Goal: Task Accomplishment & Management: Use online tool/utility

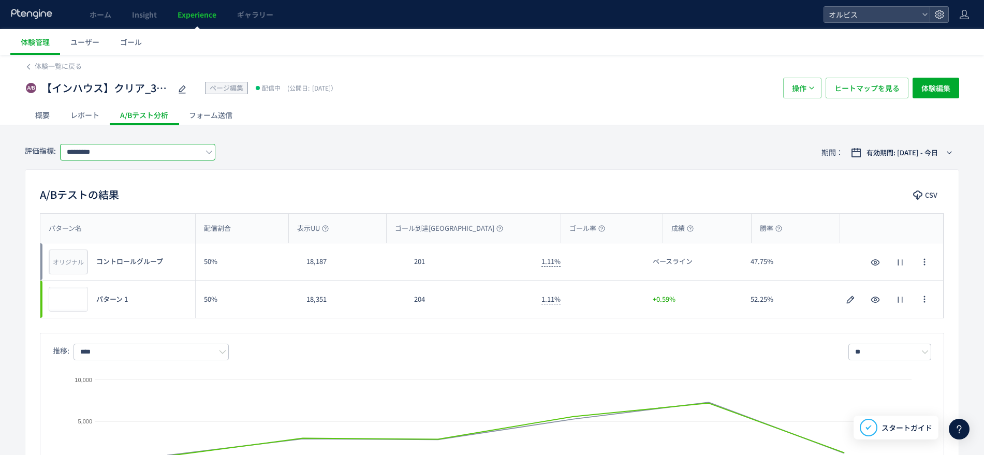
click at [162, 151] on input "*********" at bounding box center [137, 152] width 155 height 17
click at [155, 217] on span "購入" at bounding box center [139, 212] width 135 height 18
type input "**"
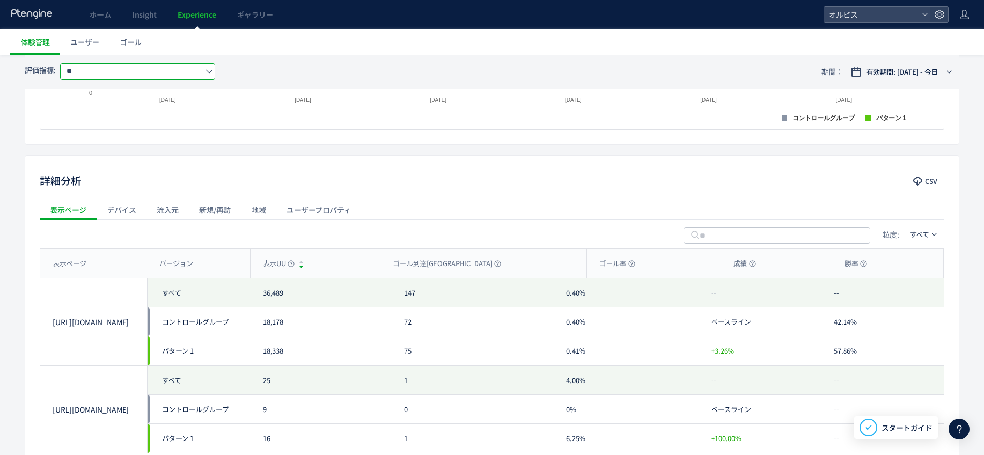
scroll to position [456, 0]
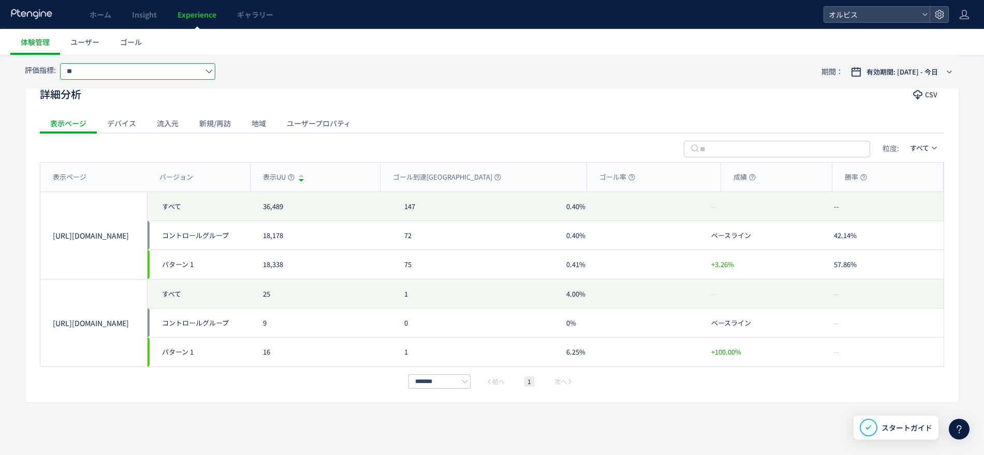
click at [163, 116] on div "流入元" at bounding box center [167, 123] width 42 height 21
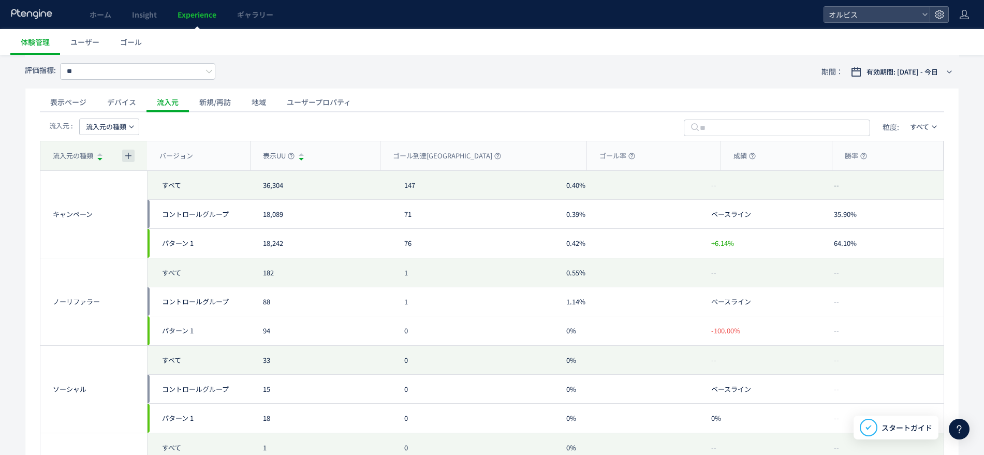
scroll to position [477, 0]
click at [0, 0] on div "サブディメンション追加" at bounding box center [0, 0] width 0 height 0
click at [123, 117] on div "流入元 : 流入元の種類 粒度: すべて" at bounding box center [492, 126] width 904 height 29
click at [123, 125] on span "流入元の種類" at bounding box center [106, 127] width 40 height 17
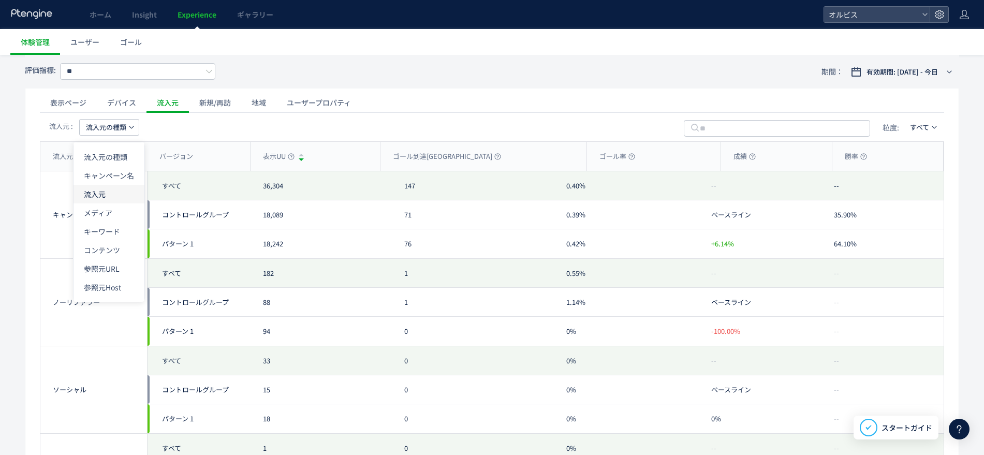
click at [121, 203] on li "流入元" at bounding box center [109, 212] width 71 height 19
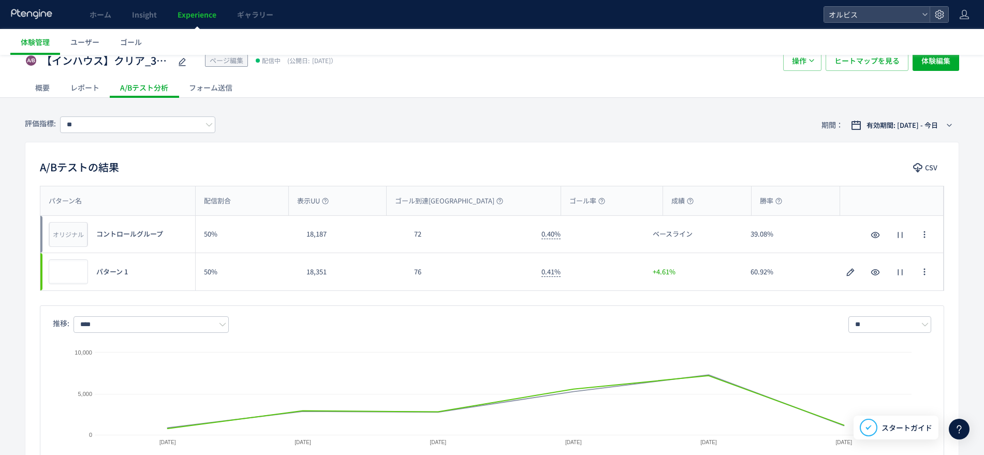
scroll to position [0, 0]
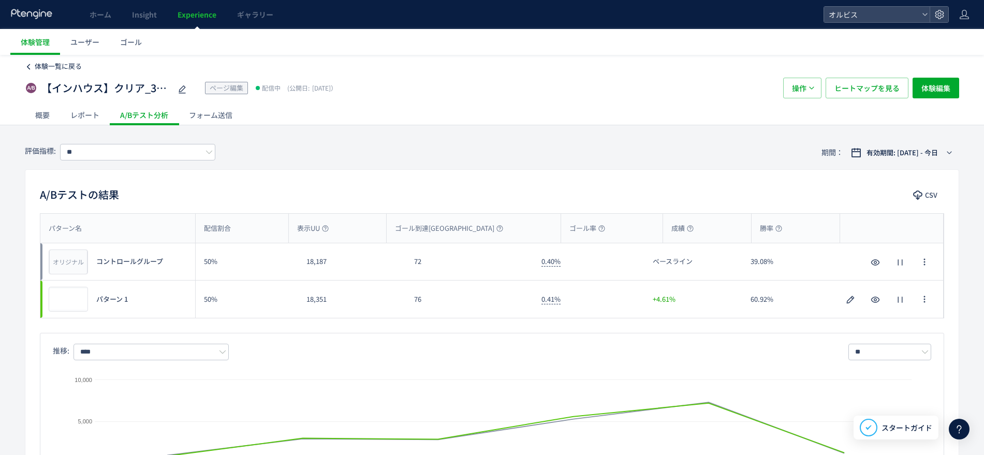
click at [64, 69] on span "体験一覧に戻る" at bounding box center [58, 66] width 47 height 10
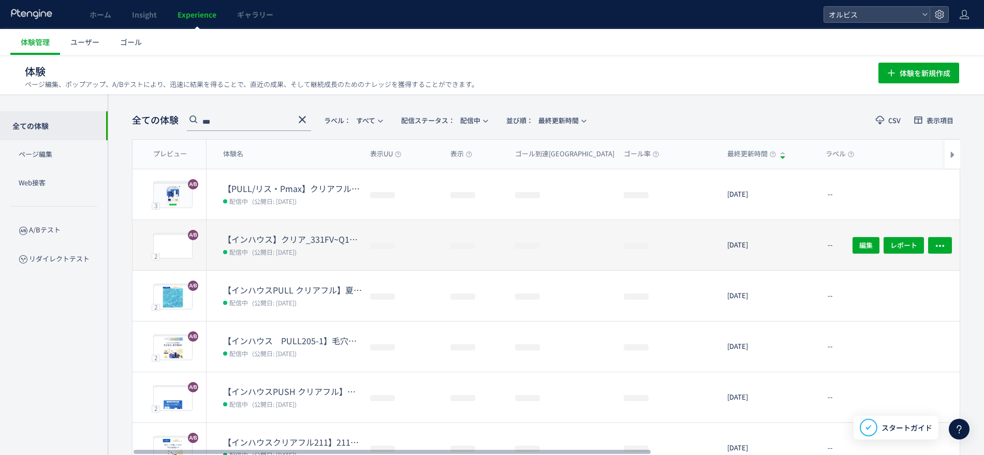
click at [317, 247] on dd "配信中 (公開日: [DATE])" at bounding box center [292, 251] width 139 height 13
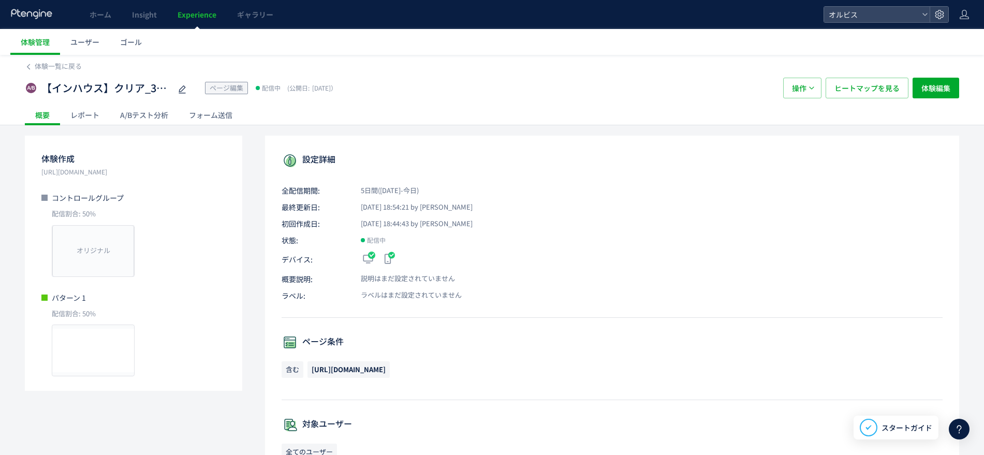
click at [165, 112] on div "A/Bテスト分析" at bounding box center [144, 115] width 69 height 21
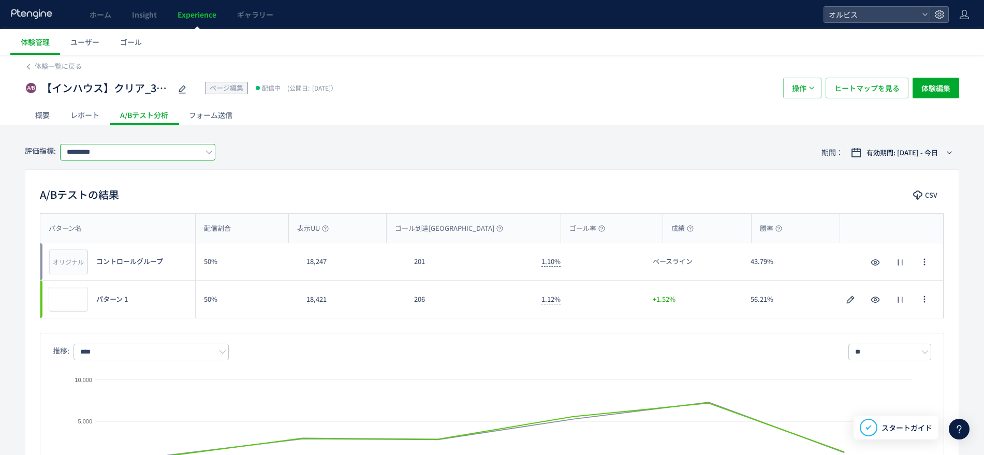
click at [155, 151] on input "*********" at bounding box center [137, 152] width 155 height 17
click at [0, 0] on span "購入" at bounding box center [0, 0] width 0 height 0
type input "**"
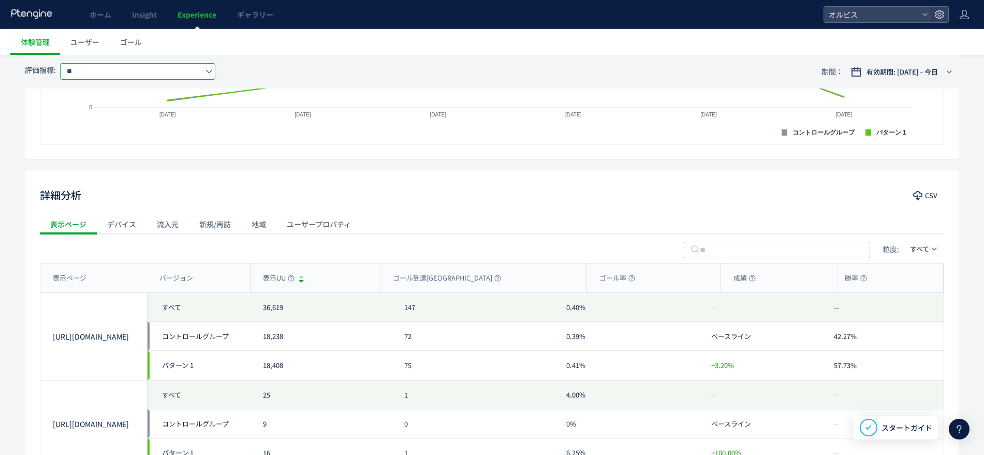
scroll to position [365, 0]
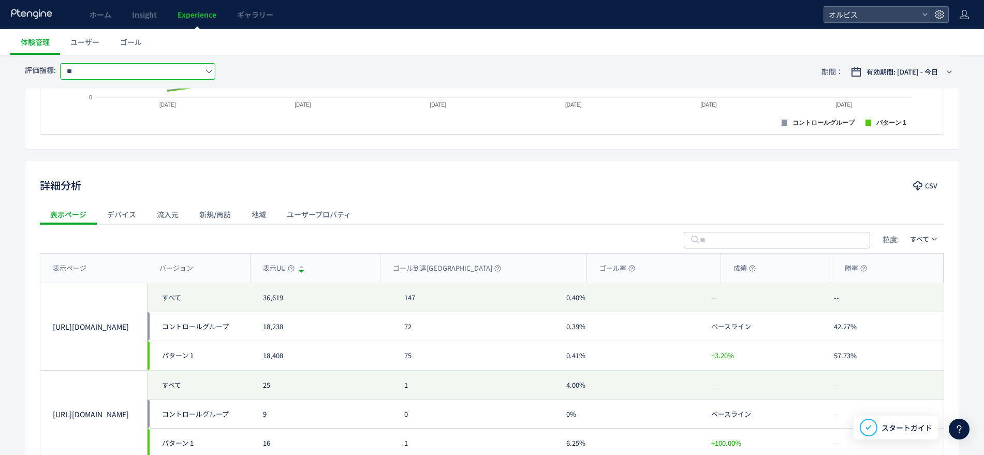
click at [168, 210] on div "流入元" at bounding box center [167, 214] width 42 height 21
click at [90, 240] on span "流入元の種類" at bounding box center [106, 239] width 40 height 17
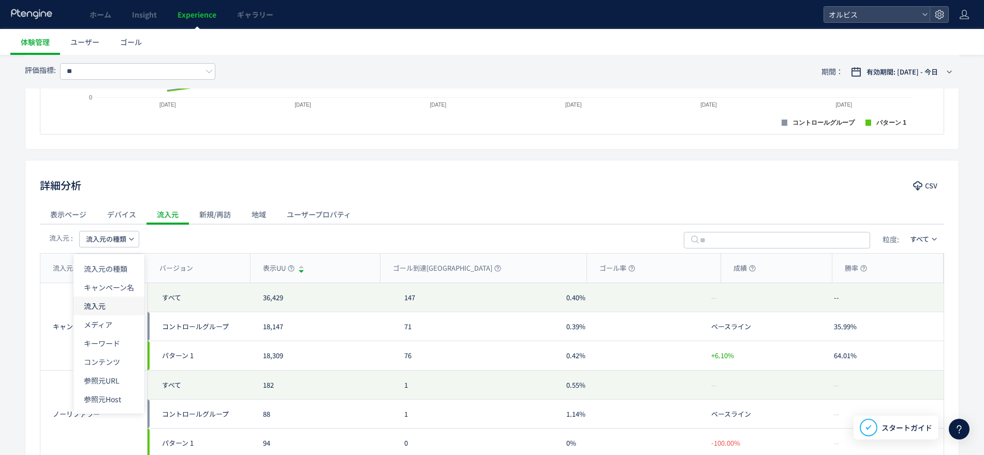
click at [121, 315] on li "流入元" at bounding box center [109, 324] width 71 height 19
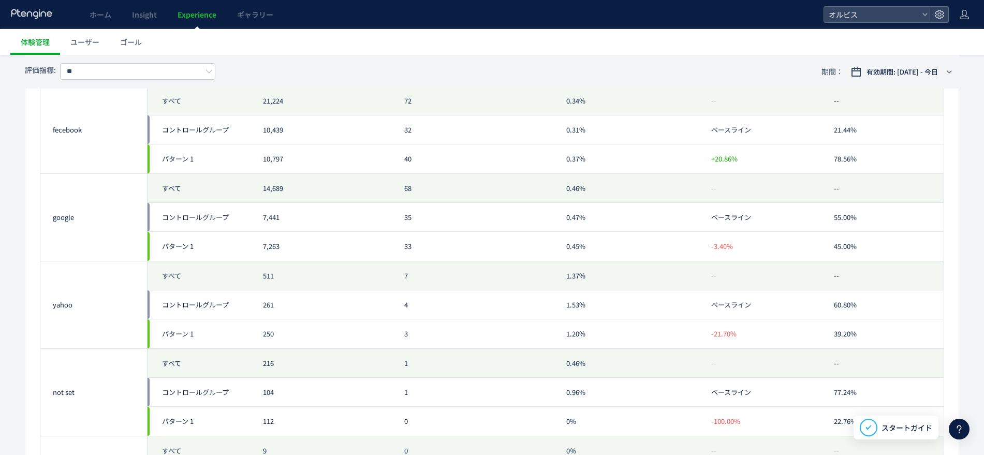
scroll to position [647, 0]
